Goal: Find contact information: Find contact information

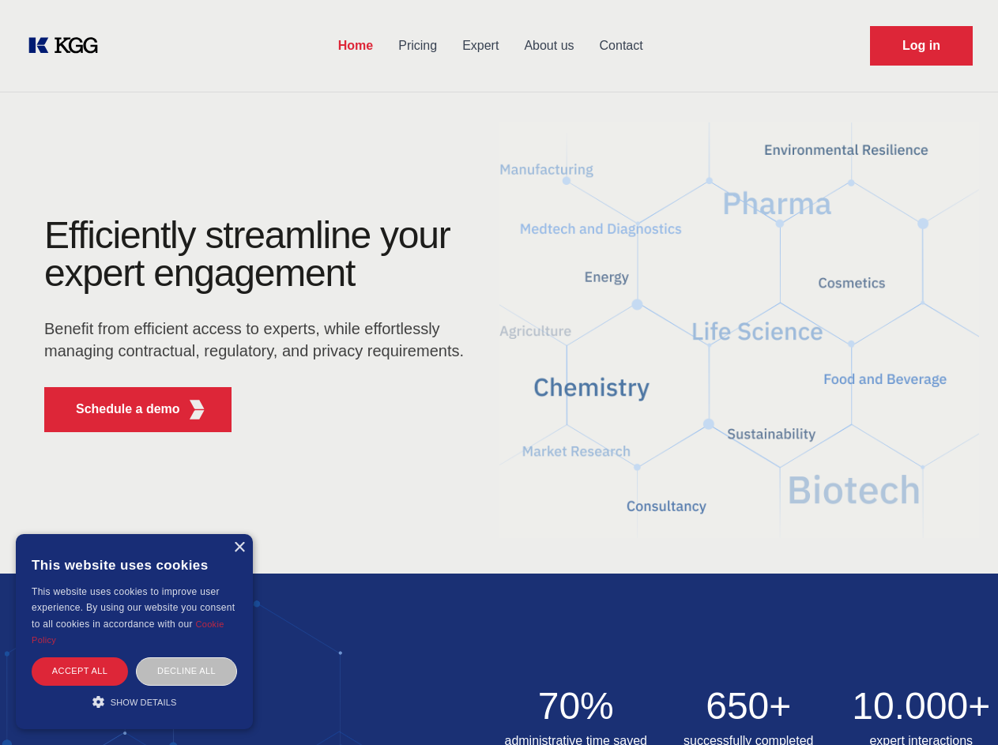
click at [499, 372] on div "Efficiently streamline your expert engagement Benefit from efficient access to …" at bounding box center [259, 330] width 480 height 228
click at [119, 409] on p "Schedule a demo" at bounding box center [128, 409] width 104 height 19
click at [239, 548] on div "× This website uses cookies This website uses cookies to improve user experienc…" at bounding box center [134, 631] width 237 height 195
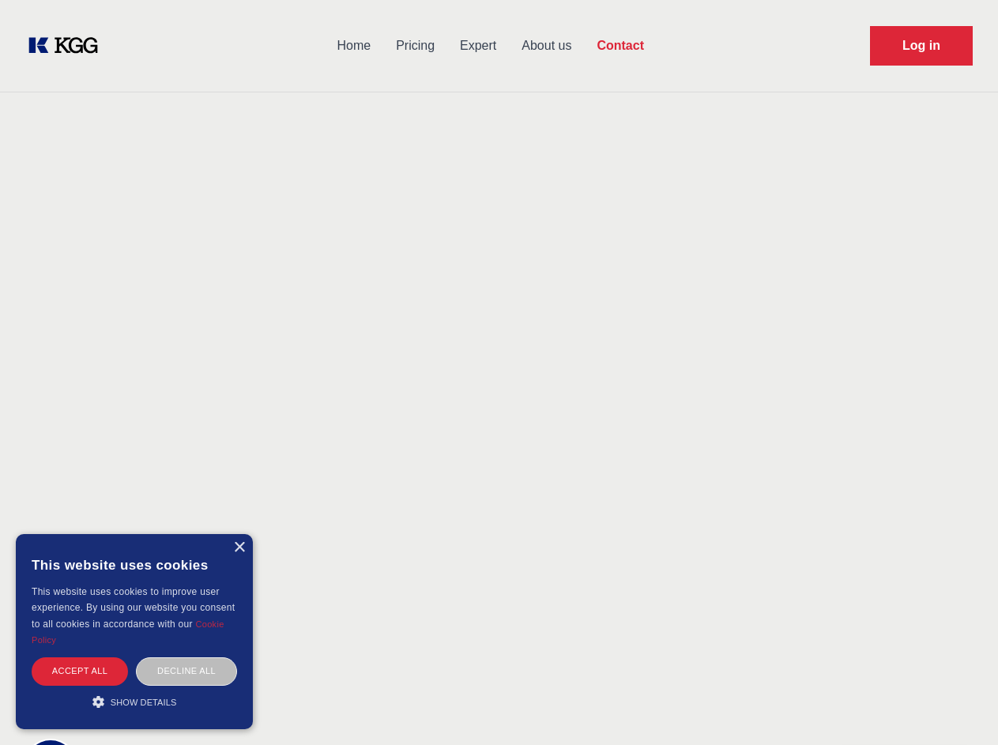
click at [80, 671] on div "Accept all" at bounding box center [80, 671] width 96 height 28
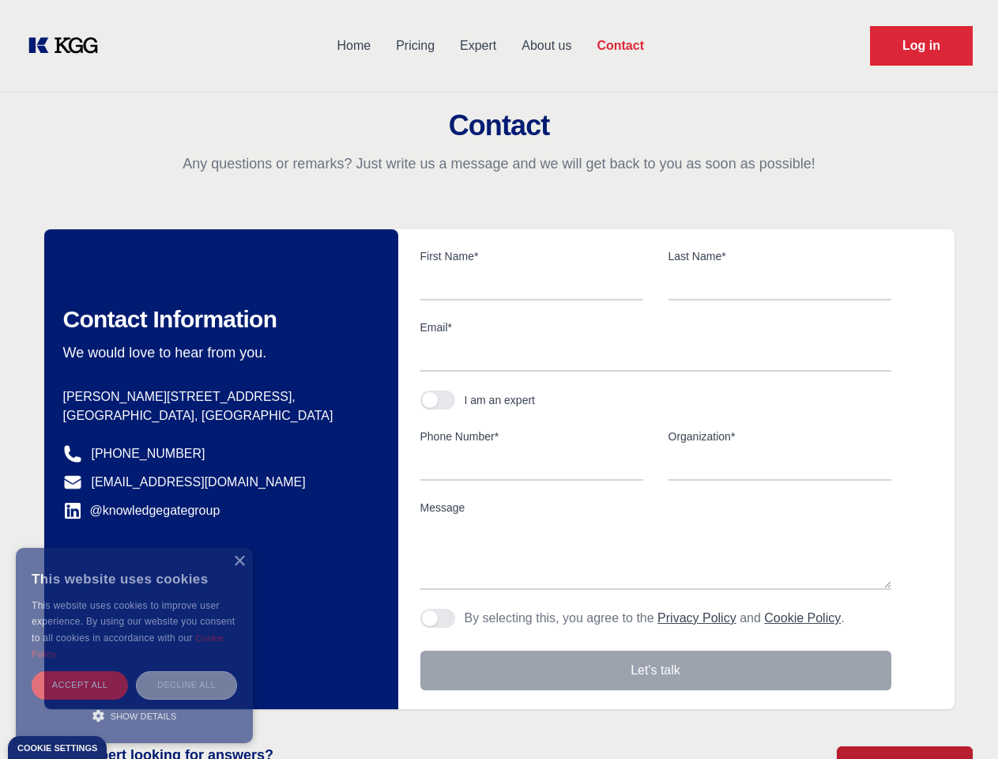
click at [186, 671] on div "Decline all" at bounding box center [186, 685] width 101 height 28
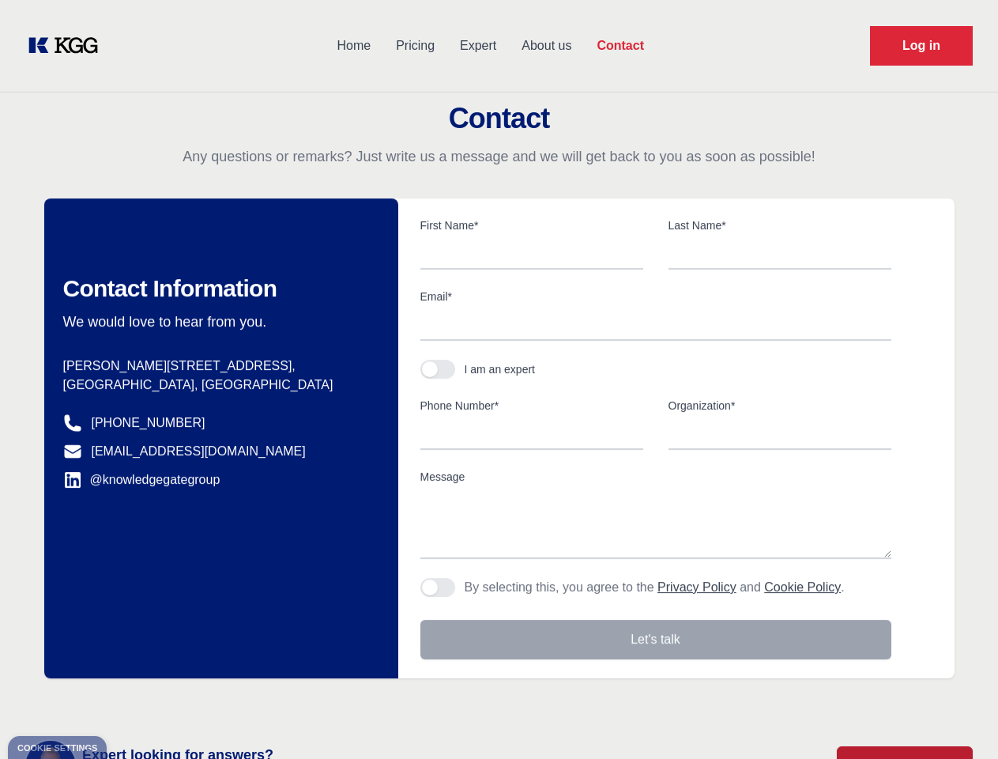
click at [134, 702] on main "Contact Any questions or remarks? Just write us a message and we will get back …" at bounding box center [499, 411] width 998 height 823
